Goal: Task Accomplishment & Management: Manage account settings

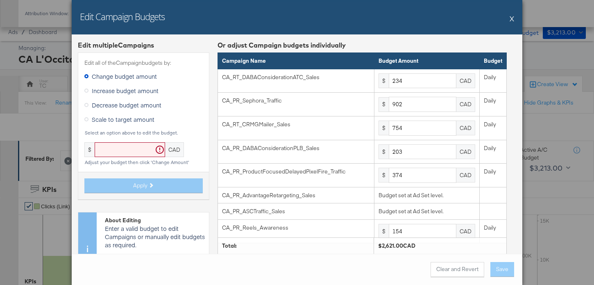
scroll to position [287, 0]
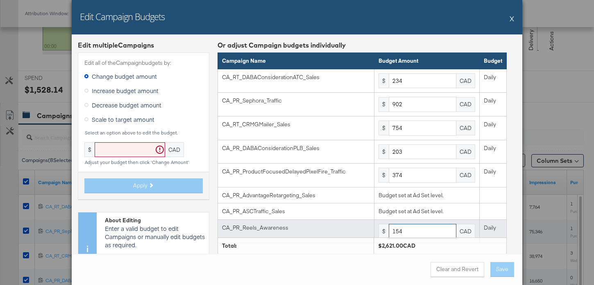
click at [423, 226] on input "154" at bounding box center [423, 231] width 68 height 15
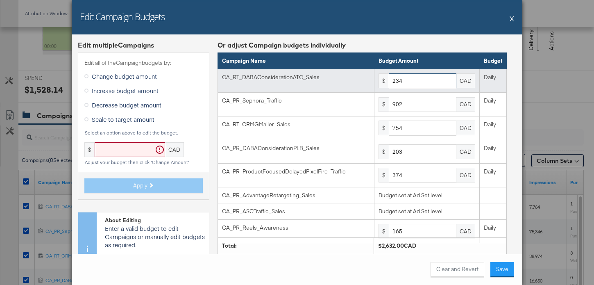
click at [414, 80] on input "234" at bounding box center [423, 80] width 68 height 15
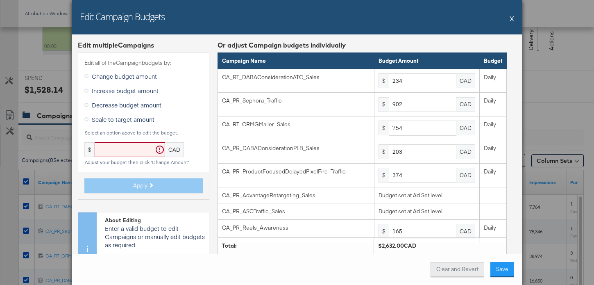
click at [464, 271] on button "Clear and Revert" at bounding box center [457, 269] width 54 height 15
type input "154"
click at [106, 93] on span "Increase budget amount" at bounding box center [125, 90] width 67 height 8
click at [0, 0] on input "Increase budget amount" at bounding box center [0, 0] width 0 height 0
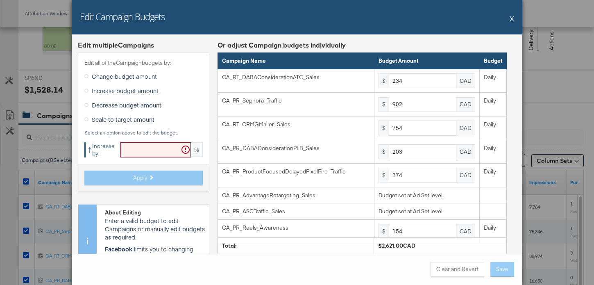
click at [139, 155] on input "text" at bounding box center [155, 149] width 70 height 15
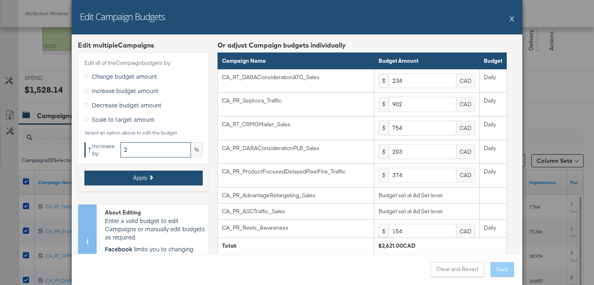
type input "2"
click at [128, 177] on button "Apply" at bounding box center [143, 177] width 118 height 15
type input "238.68"
type input "920.04"
type input "769.08"
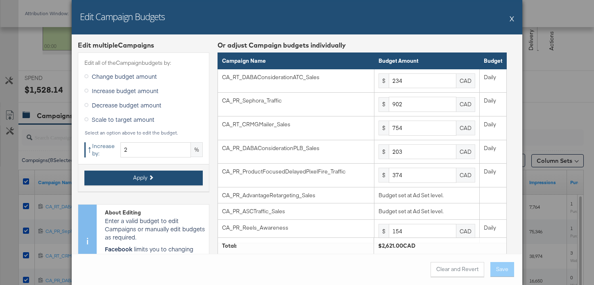
type input "207.06"
type input "381.48"
type input "157.08"
click at [128, 177] on button "Apply" at bounding box center [143, 177] width 118 height 15
type input "243.45"
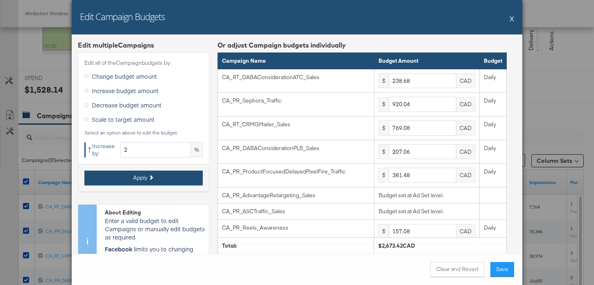
type input "938.44"
type input "784.46"
type input "211.2"
type input "389.1"
type input "160.22"
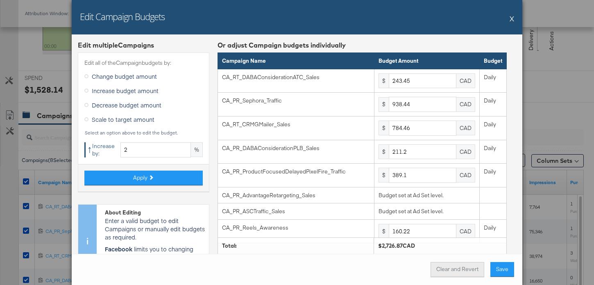
click at [476, 270] on button "Clear and Revert" at bounding box center [457, 269] width 54 height 15
type input "234"
type input "902"
type input "754"
type input "203"
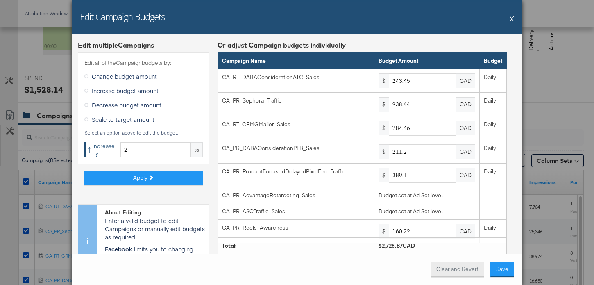
type input "374"
type input "154"
click at [146, 153] on input "2" at bounding box center [155, 149] width 70 height 15
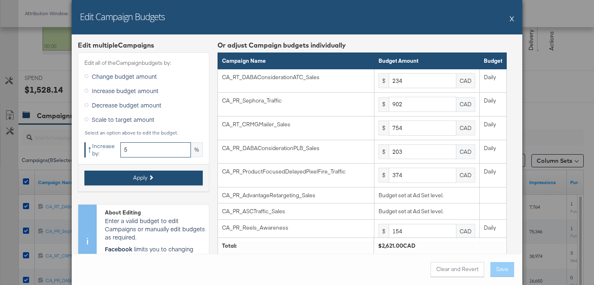
type input "5"
click at [125, 176] on button "Apply" at bounding box center [143, 177] width 118 height 15
type input "245.7"
type input "947.1"
type input "791.7"
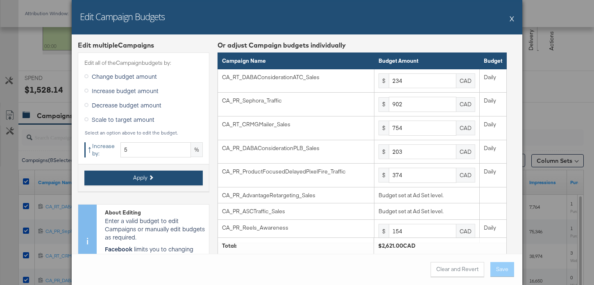
type input "213.15"
type input "392.7"
type input "161.7"
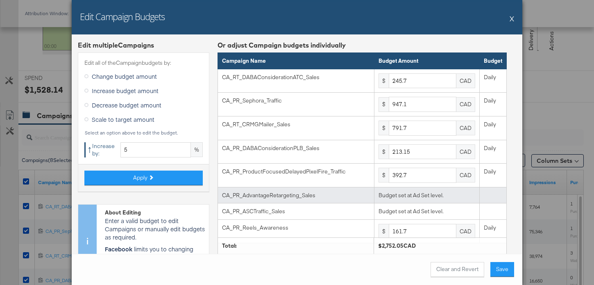
scroll to position [31, 0]
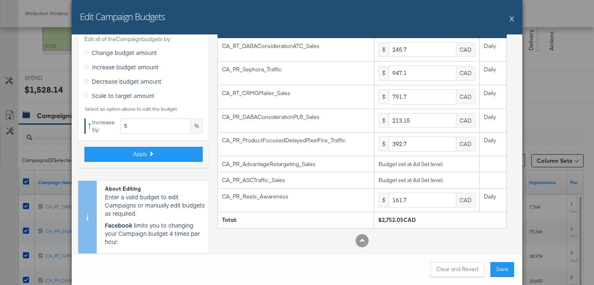
click at [460, 260] on div "Clear and Revert Save" at bounding box center [297, 269] width 450 height 31
click at [460, 278] on div "Clear and Revert Save" at bounding box center [297, 269] width 450 height 31
click at [461, 273] on button "Clear and Revert" at bounding box center [457, 269] width 54 height 15
type input "234"
type input "902"
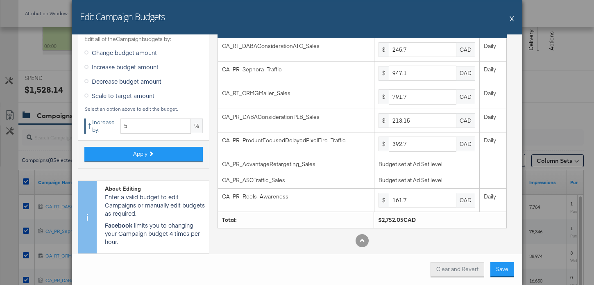
type input "754"
type input "203"
type input "374"
type input "154"
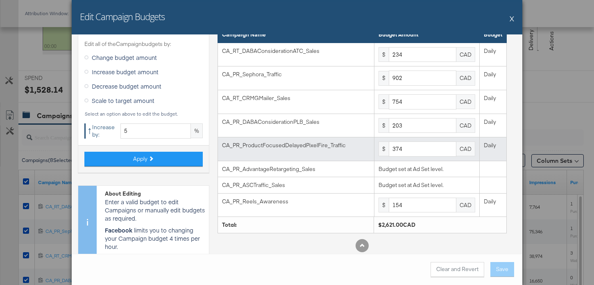
scroll to position [0, 0]
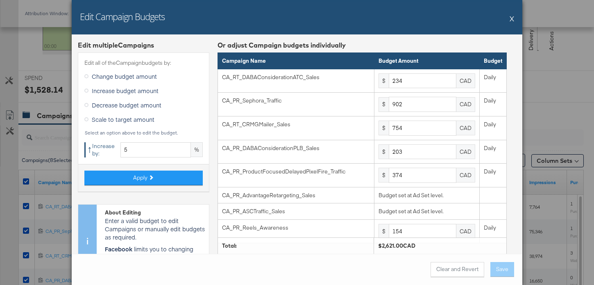
click at [513, 18] on button "X" at bounding box center [511, 18] width 5 height 16
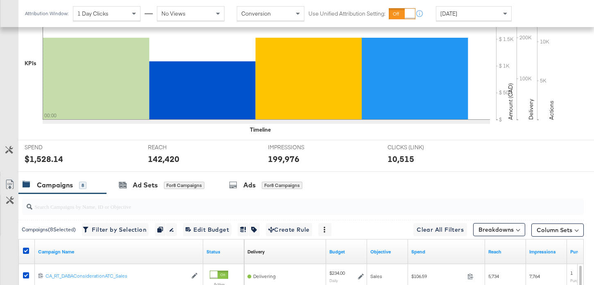
scroll to position [120, 0]
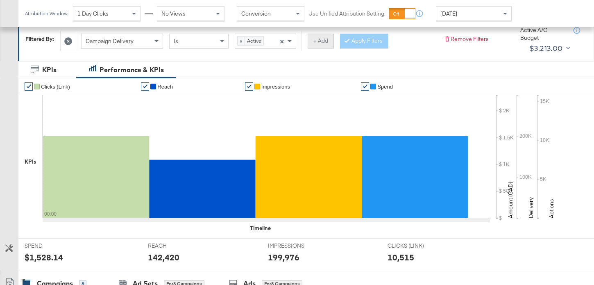
click at [325, 44] on button "+ Add" at bounding box center [321, 41] width 26 height 15
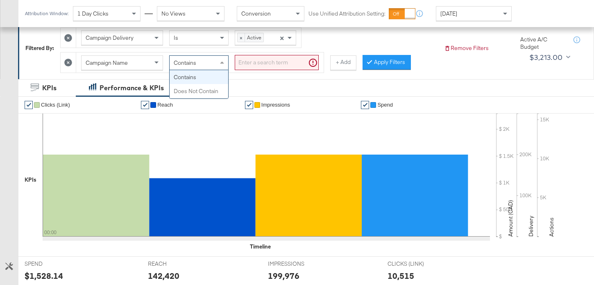
click at [191, 61] on span "Contains" at bounding box center [185, 62] width 23 height 7
click at [284, 57] on input "search" at bounding box center [277, 62] width 84 height 15
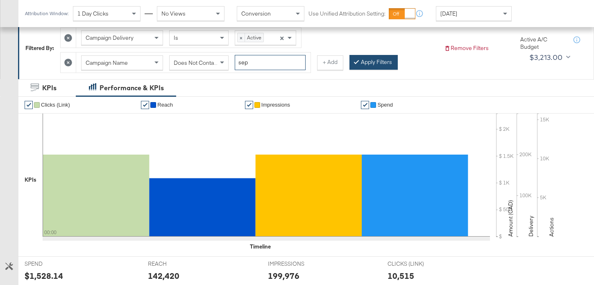
type input "sep"
click at [362, 61] on button "Apply Filters" at bounding box center [373, 62] width 48 height 15
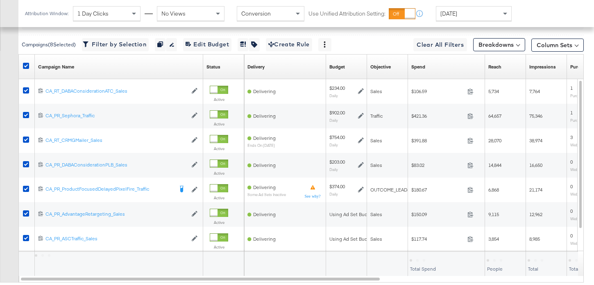
scroll to position [421, 0]
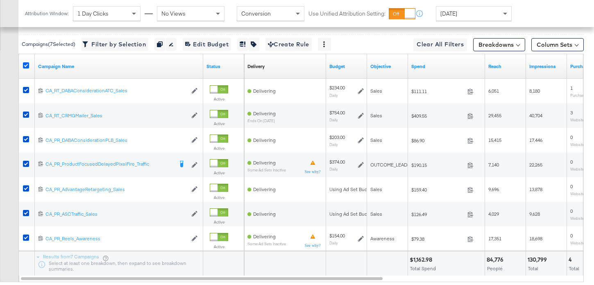
click at [25, 64] on icon at bounding box center [26, 65] width 6 height 6
click at [0, 0] on input "checkbox" at bounding box center [0, 0] width 0 height 0
click at [25, 64] on icon at bounding box center [26, 65] width 6 height 6
click at [0, 0] on input "checkbox" at bounding box center [0, 0] width 0 height 0
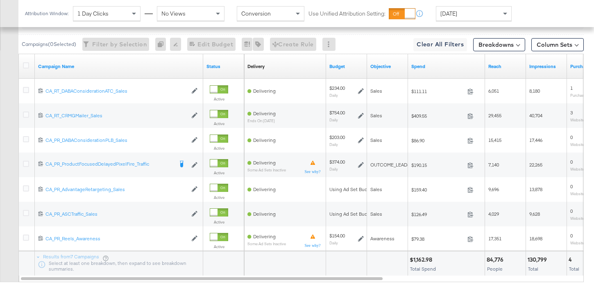
click at [22, 65] on div at bounding box center [27, 66] width 15 height 15
click at [23, 65] on icon at bounding box center [26, 65] width 6 height 6
click at [0, 0] on input "checkbox" at bounding box center [0, 0] width 0 height 0
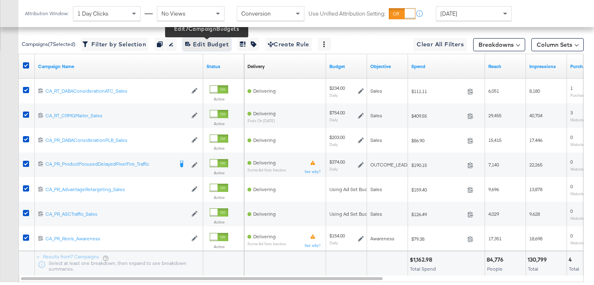
click at [199, 44] on span "Edit 7 Campaign Budgets Edit Budget" at bounding box center [206, 44] width 43 height 10
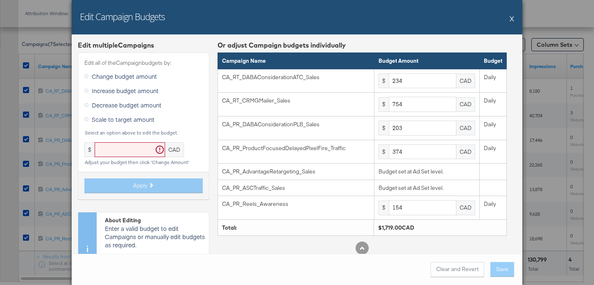
click at [512, 20] on button "X" at bounding box center [511, 18] width 5 height 16
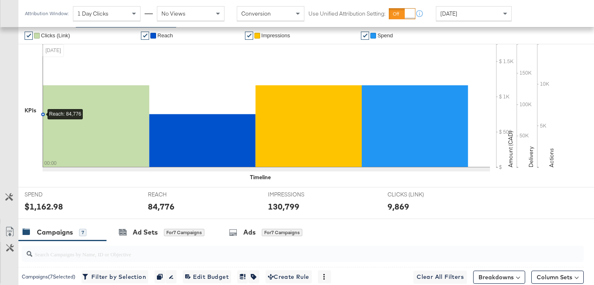
scroll to position [100, 0]
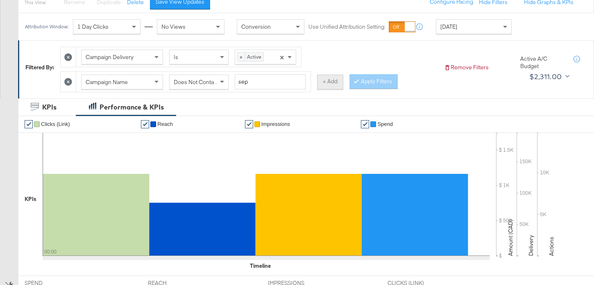
click at [321, 84] on button "+ Add" at bounding box center [330, 82] width 26 height 15
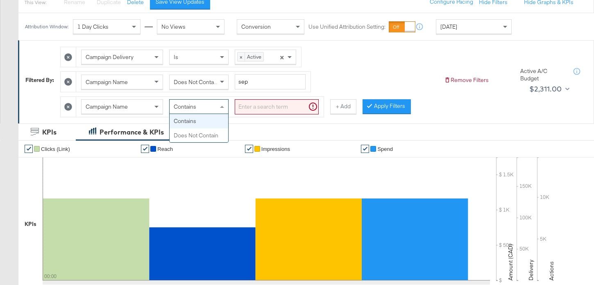
click at [224, 113] on span at bounding box center [223, 107] width 10 height 14
click at [270, 107] on input "search" at bounding box center [277, 106] width 84 height 15
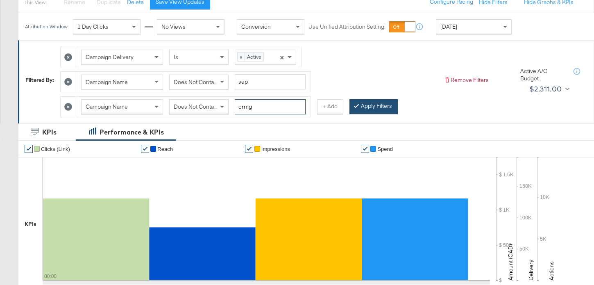
type input "crmg"
drag, startPoint x: 365, startPoint y: 109, endPoint x: 337, endPoint y: 111, distance: 27.9
click at [366, 109] on button "Apply Filters" at bounding box center [373, 106] width 48 height 15
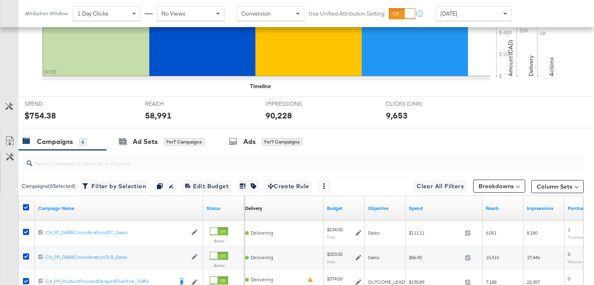
scroll to position [364, 0]
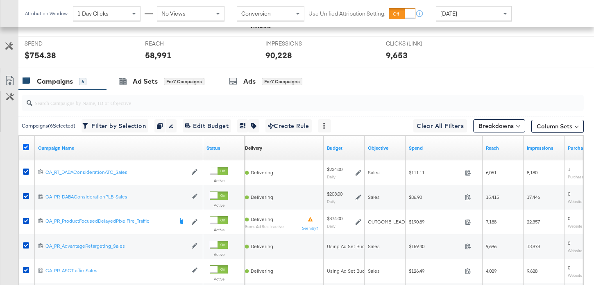
click at [27, 148] on icon at bounding box center [26, 147] width 6 height 6
click at [0, 0] on input "checkbox" at bounding box center [0, 0] width 0 height 0
click at [27, 148] on icon at bounding box center [26, 147] width 6 height 6
click at [0, 0] on input "checkbox" at bounding box center [0, 0] width 0 height 0
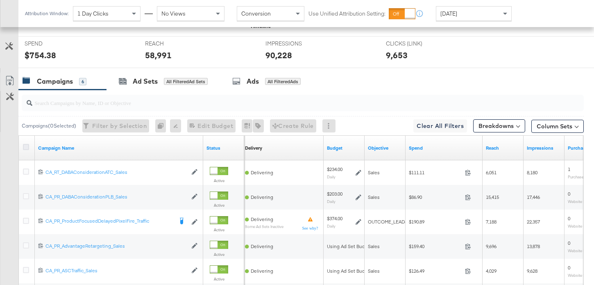
click at [27, 148] on icon at bounding box center [26, 147] width 6 height 6
click at [0, 0] on input "checkbox" at bounding box center [0, 0] width 0 height 0
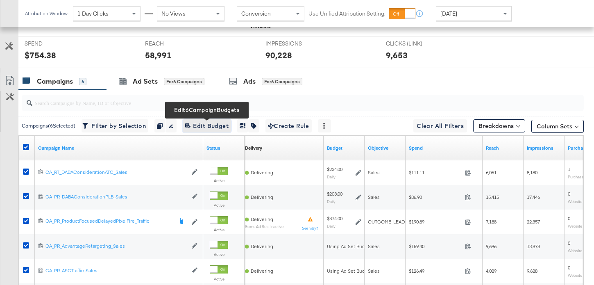
click at [218, 126] on span "Edit 6 Campaign Budgets Edit Budget" at bounding box center [206, 126] width 43 height 10
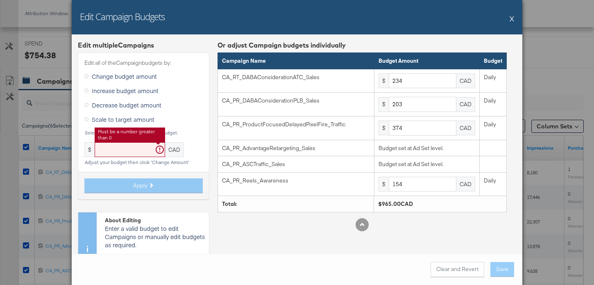
click at [138, 149] on input "text" at bounding box center [130, 149] width 70 height 15
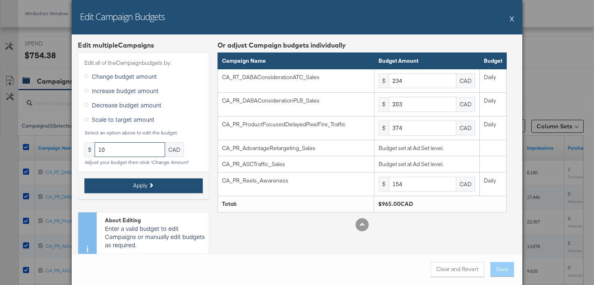
type input "10"
click at [137, 186] on span "Apply" at bounding box center [140, 185] width 14 height 8
type input "10"
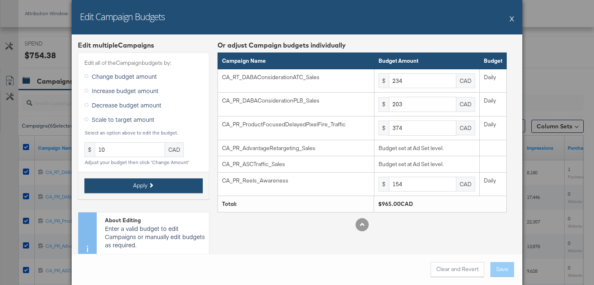
type input "10"
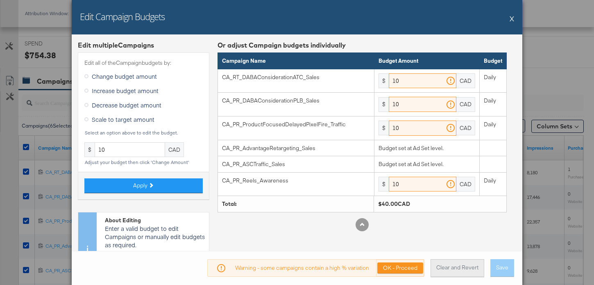
click at [469, 270] on button "Clear and Revert" at bounding box center [457, 268] width 54 height 18
type input "234"
type input "203"
type input "374"
type input "154"
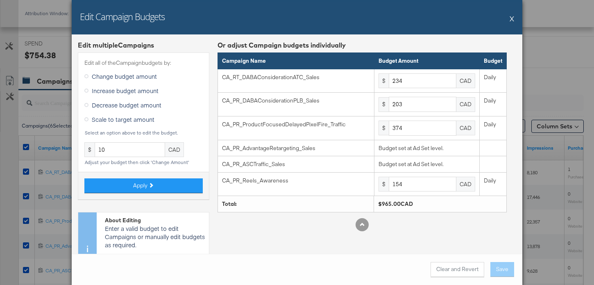
click at [138, 93] on span "Increase budget amount" at bounding box center [125, 90] width 67 height 8
click at [0, 0] on input "Increase budget amount" at bounding box center [0, 0] width 0 height 0
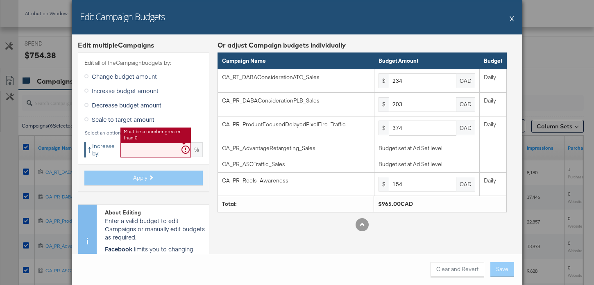
click at [151, 154] on input "text" at bounding box center [155, 149] width 70 height 15
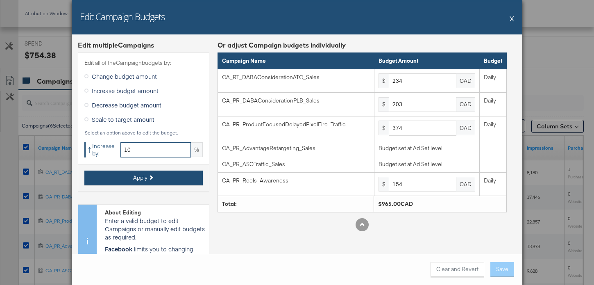
type input "10"
click at [152, 177] on icon at bounding box center [150, 177] width 5 height 5
type input "257.4"
type input "223.3"
type input "411.4"
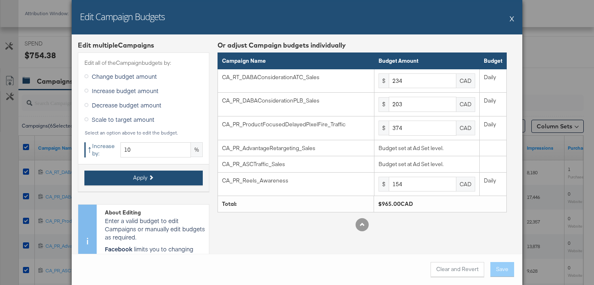
type input "169.4"
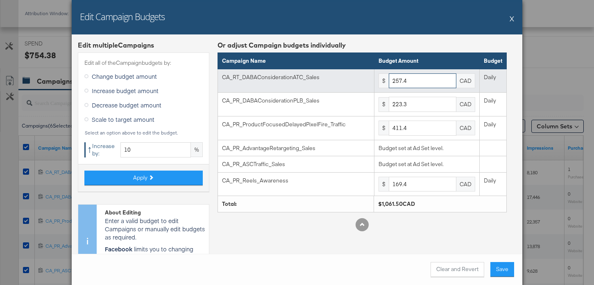
click at [423, 85] on input "257.4" at bounding box center [423, 80] width 68 height 15
click at [412, 83] on input "257.4" at bounding box center [423, 80] width 68 height 15
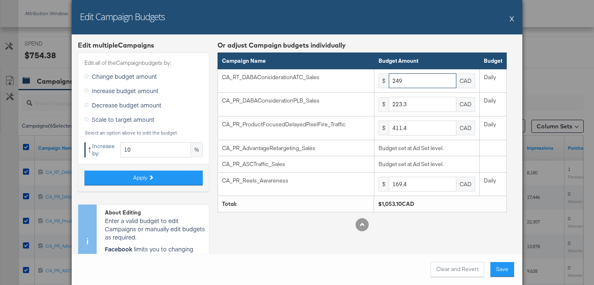
type input "249"
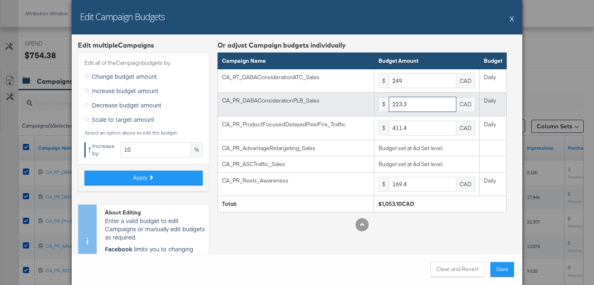
click at [417, 103] on input "223.3" at bounding box center [423, 104] width 68 height 15
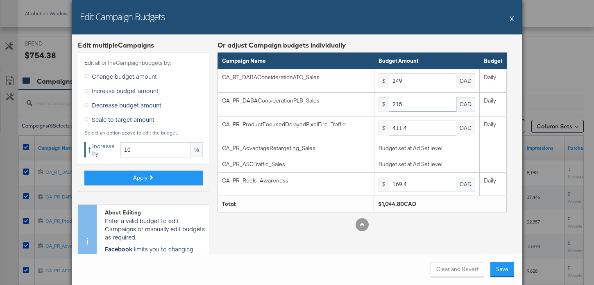
type input "215"
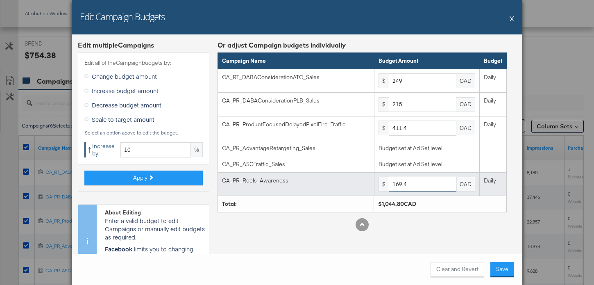
click at [423, 182] on input "169.4" at bounding box center [423, 184] width 68 height 15
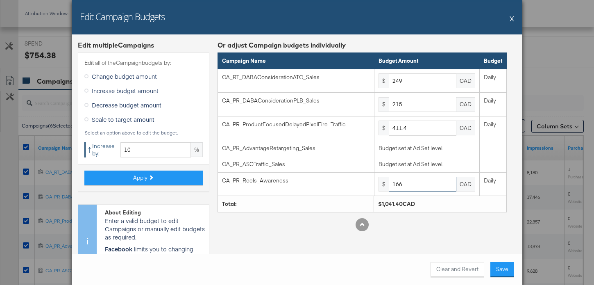
type input "166"
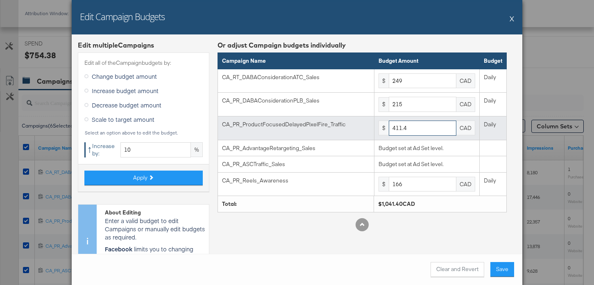
click at [418, 130] on input "411.4" at bounding box center [423, 127] width 68 height 15
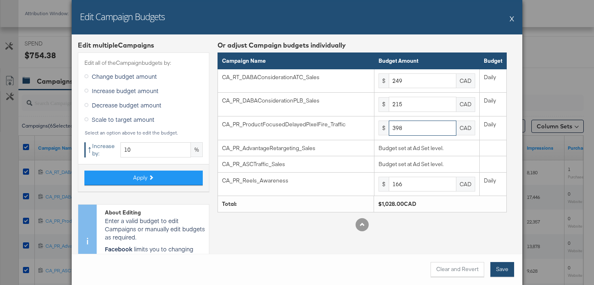
type input "398"
click at [504, 267] on button "Save" at bounding box center [502, 269] width 24 height 15
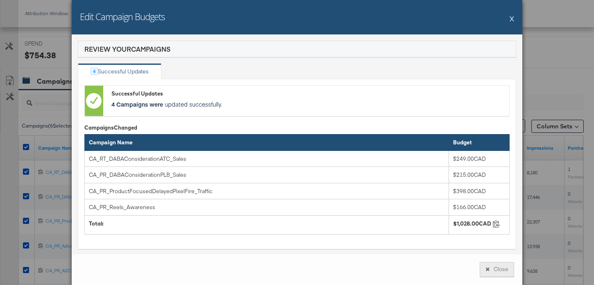
click at [496, 273] on button "Close" at bounding box center [497, 269] width 34 height 15
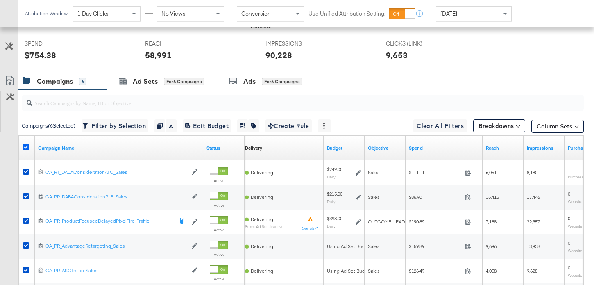
click at [25, 146] on icon at bounding box center [26, 147] width 6 height 6
click at [0, 0] on input "checkbox" at bounding box center [0, 0] width 0 height 0
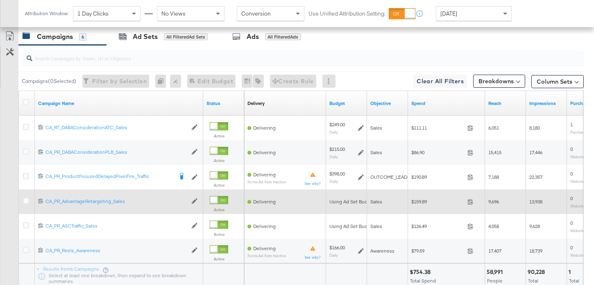
scroll to position [417, 0]
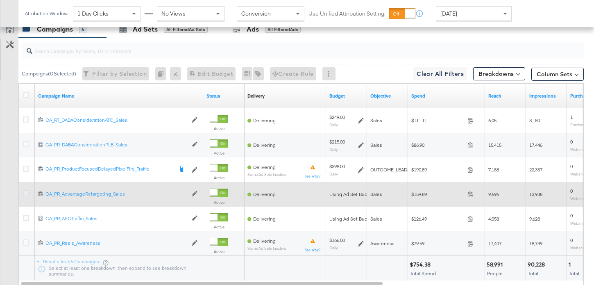
click at [26, 192] on icon at bounding box center [26, 193] width 6 height 6
click at [0, 0] on input "checkbox" at bounding box center [0, 0] width 0 height 0
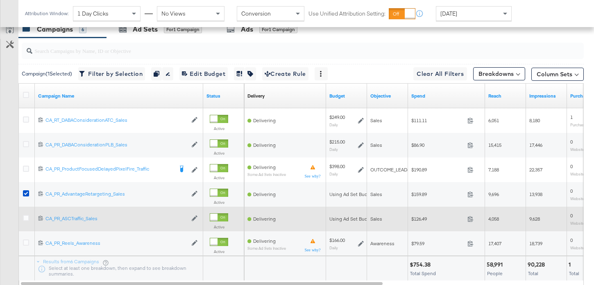
click at [26, 212] on div at bounding box center [27, 218] width 15 height 15
click at [26, 215] on icon at bounding box center [26, 218] width 6 height 6
click at [0, 0] on input "checkbox" at bounding box center [0, 0] width 0 height 0
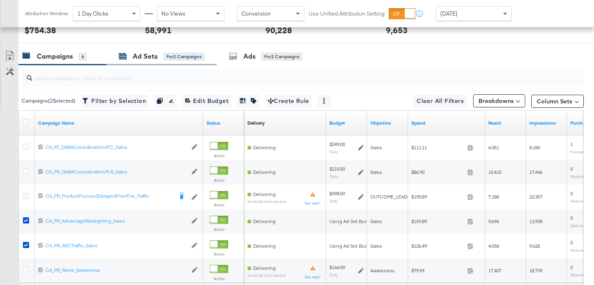
click at [162, 52] on div "Ad Sets for 2 Campaigns" at bounding box center [162, 56] width 86 height 9
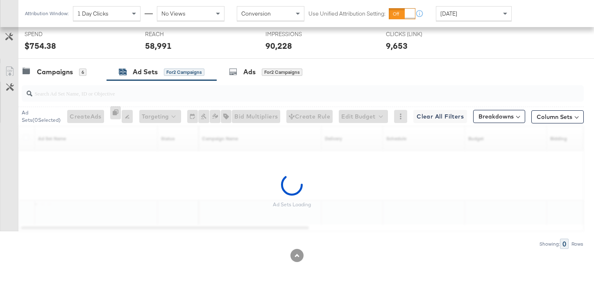
scroll to position [374, 0]
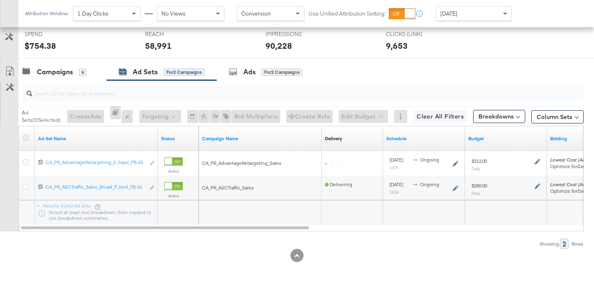
click at [26, 138] on icon at bounding box center [26, 137] width 6 height 6
click at [0, 0] on input "checkbox" at bounding box center [0, 0] width 0 height 0
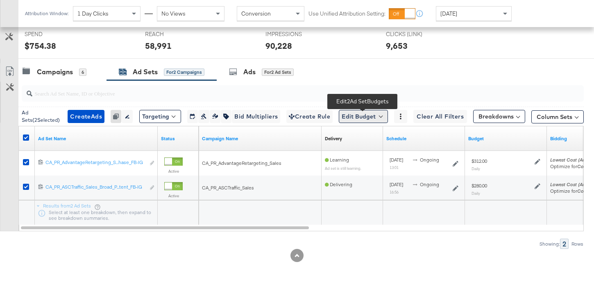
click at [367, 110] on button "Edit Budget" at bounding box center [363, 116] width 49 height 13
click at [367, 136] on span "Edit Ad Set Budget" at bounding box center [365, 137] width 47 height 11
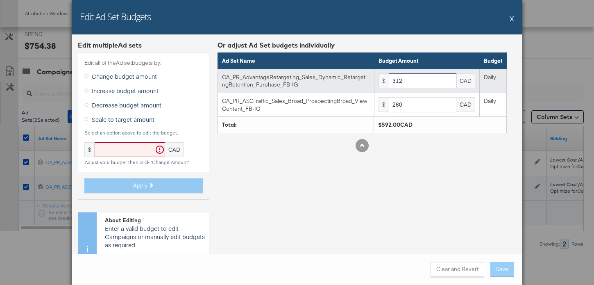
click at [409, 79] on input "312" at bounding box center [423, 80] width 68 height 15
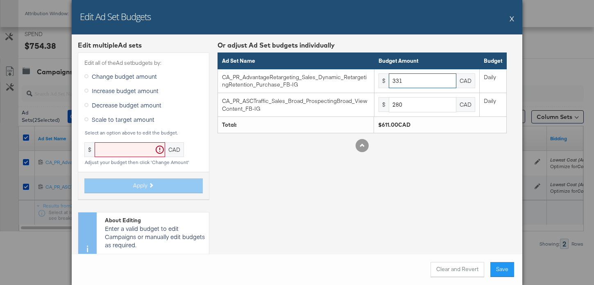
type input "331"
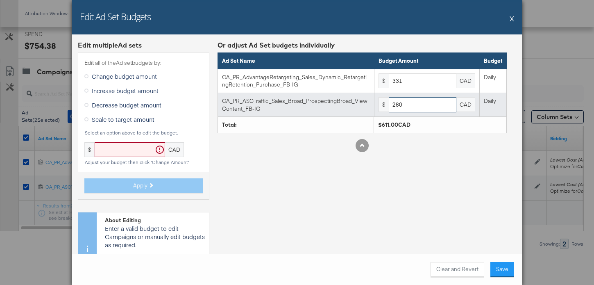
click at [415, 103] on input "280" at bounding box center [423, 104] width 68 height 15
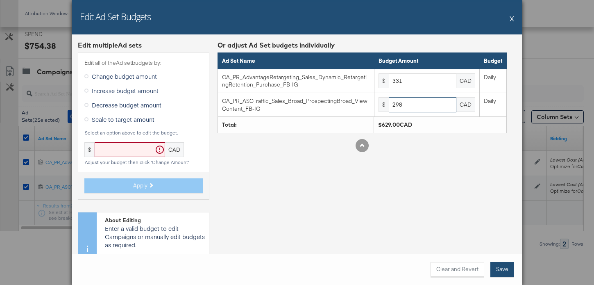
type input "298"
click at [496, 271] on button "Save" at bounding box center [502, 269] width 24 height 15
